Goal: Information Seeking & Learning: Learn about a topic

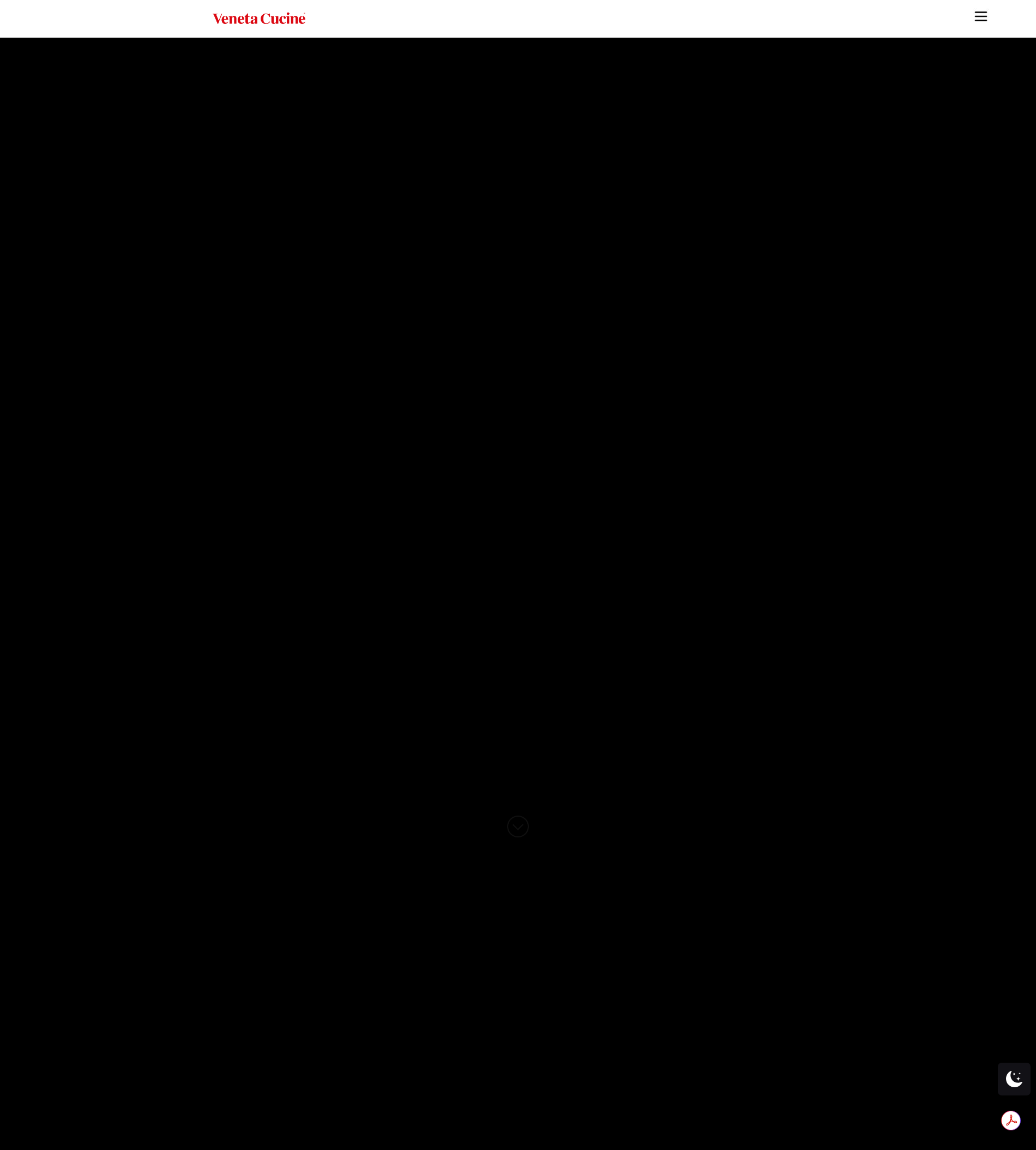
click at [980, 15] on img "Site" at bounding box center [981, 16] width 16 height 16
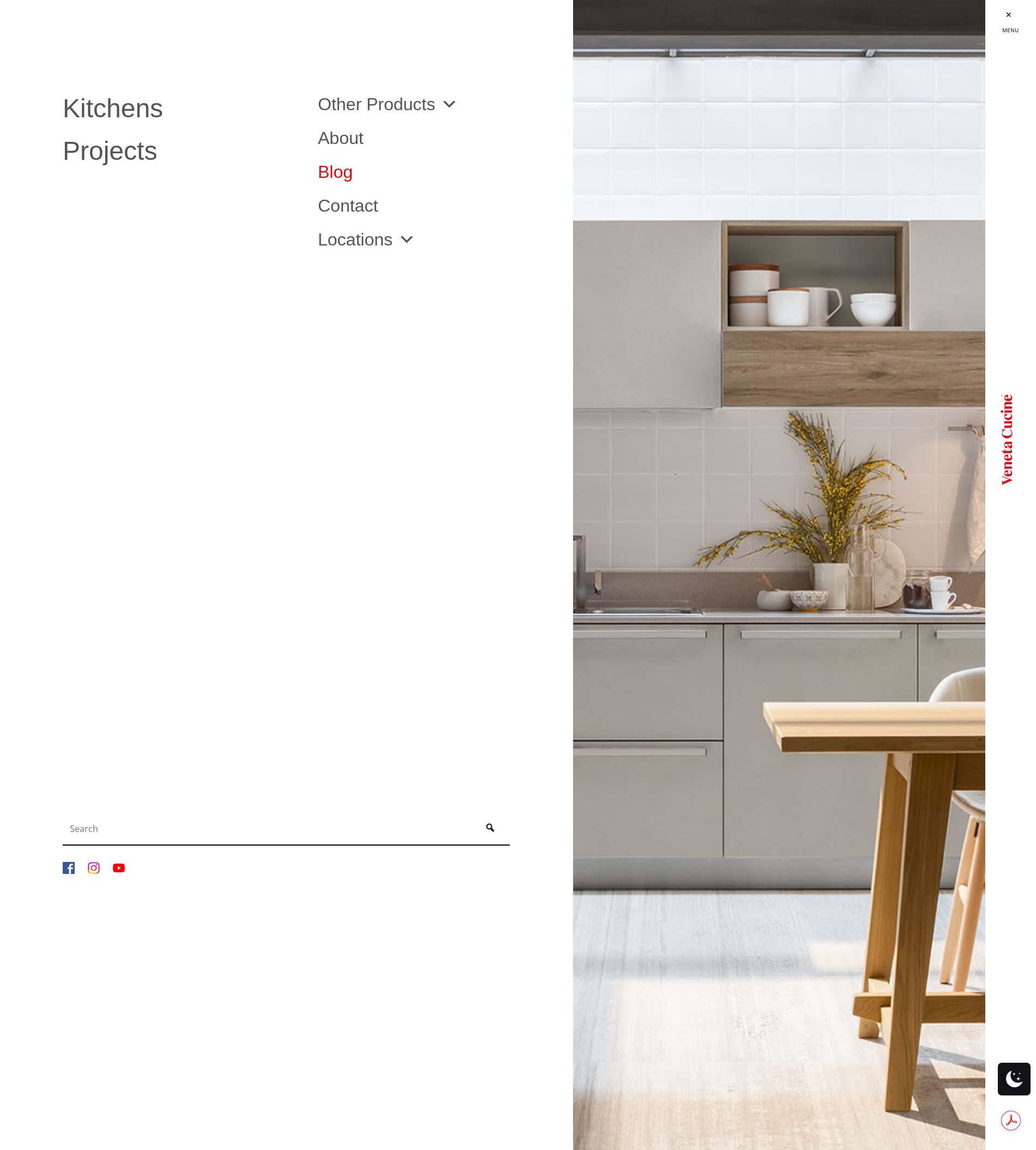
click at [329, 168] on link "Blog" at bounding box center [437, 171] width 239 height 18
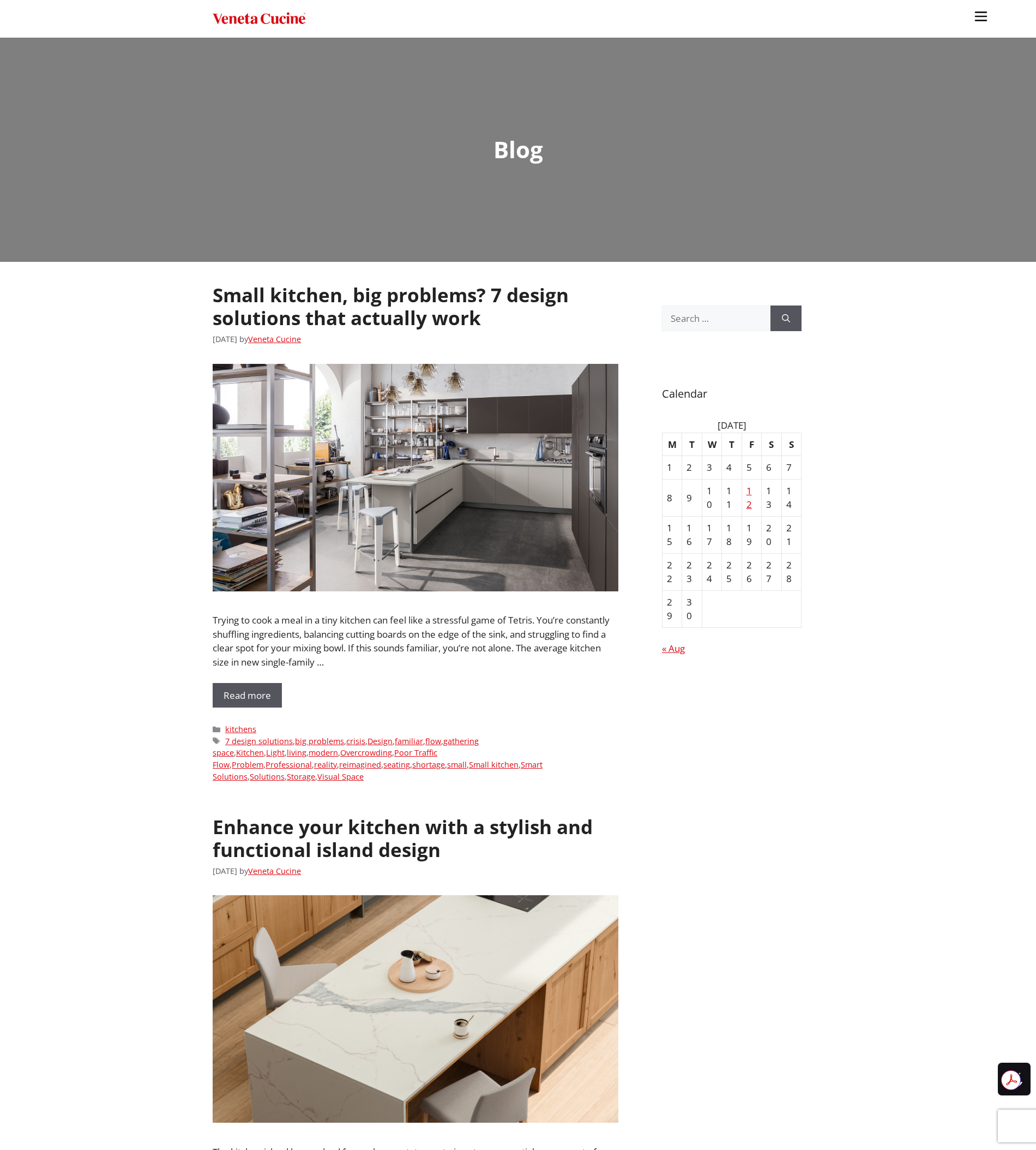
click at [89, 614] on ul "Kitchens Projects Other Products Bathrooms Closets Italian Doors About Blog Con…" at bounding box center [518, 575] width 1036 height 1150
click at [123, 337] on ul "Kitchens Projects Other Products Bathrooms Closets Italian Doors About Blog Con…" at bounding box center [518, 575] width 1036 height 1150
click at [259, 304] on link "Small kitchen, big problems? 7 design solutions that actually work" at bounding box center [390, 306] width 356 height 49
